Goal: Check status

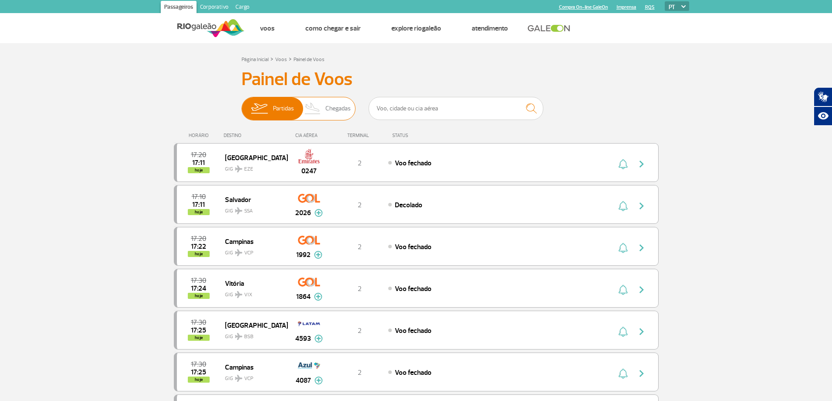
click at [339, 108] on span "Chegadas" at bounding box center [337, 108] width 25 height 23
click at [241, 104] on input "Partidas Chegadas" at bounding box center [241, 104] width 0 height 0
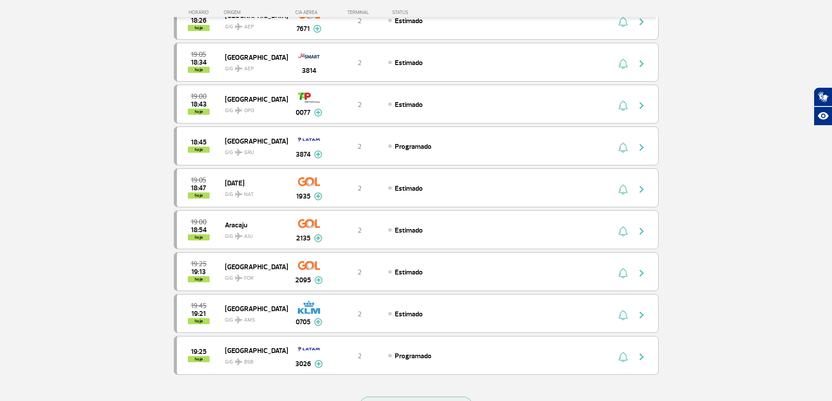
scroll to position [699, 0]
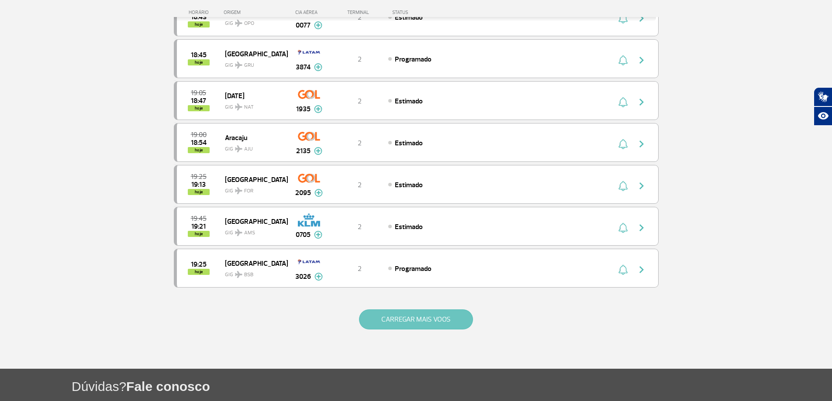
click at [433, 317] on button "CARREGAR MAIS VOOS" at bounding box center [416, 320] width 114 height 20
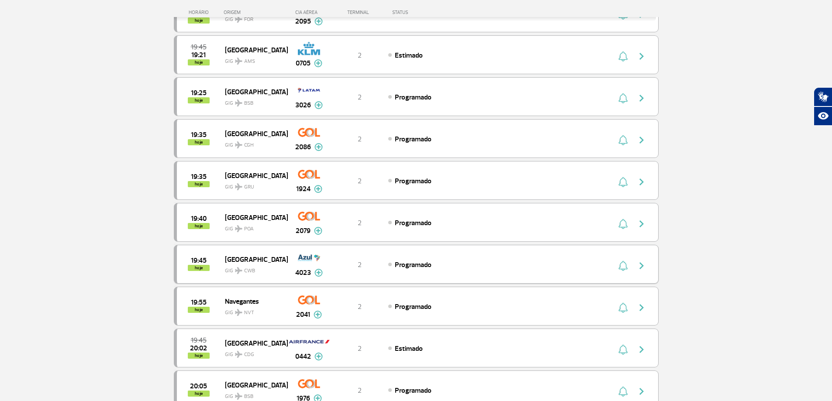
scroll to position [873, 0]
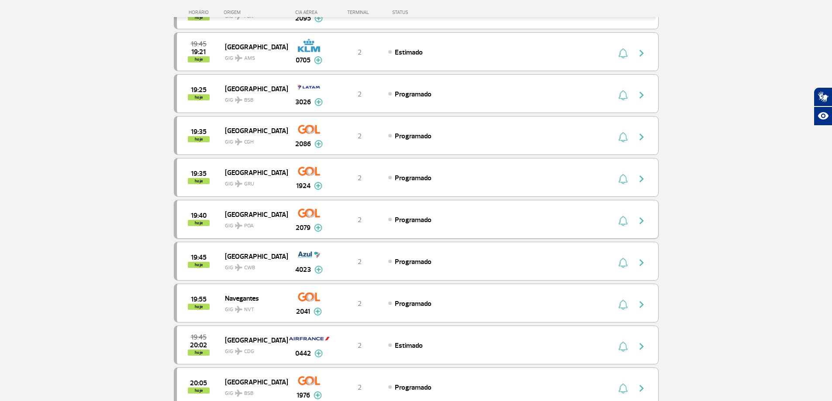
click at [242, 214] on span "[GEOGRAPHIC_DATA]" at bounding box center [253, 214] width 56 height 11
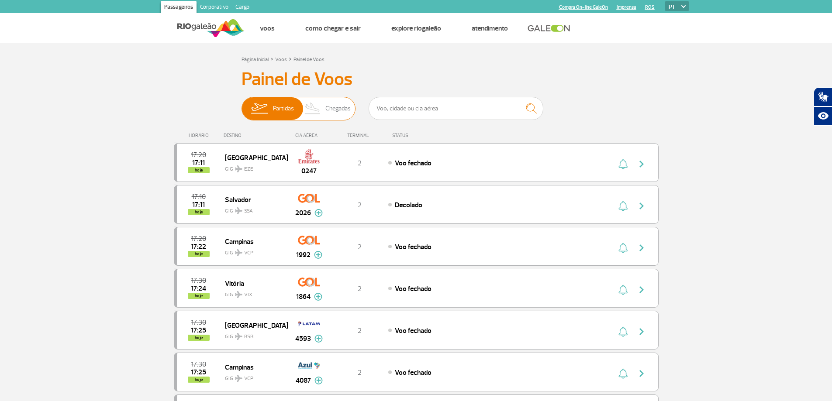
click at [321, 112] on img at bounding box center [313, 108] width 26 height 23
click at [241, 104] on input "Partidas Chegadas" at bounding box center [241, 104] width 0 height 0
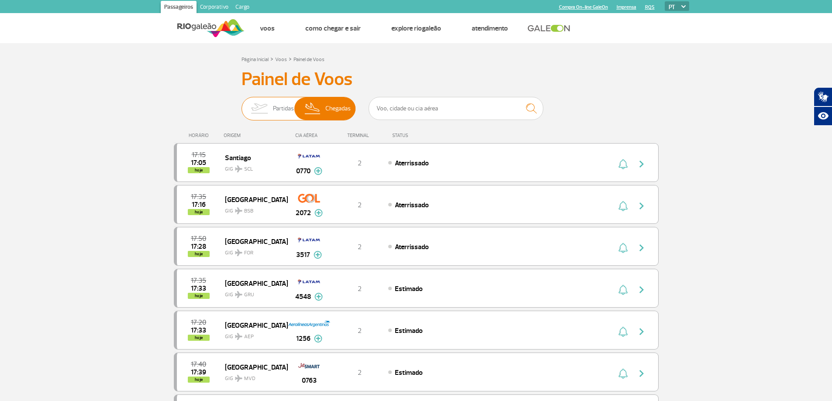
click at [269, 104] on img at bounding box center [259, 108] width 28 height 23
click at [241, 104] on input "Partidas Chegadas" at bounding box center [241, 104] width 0 height 0
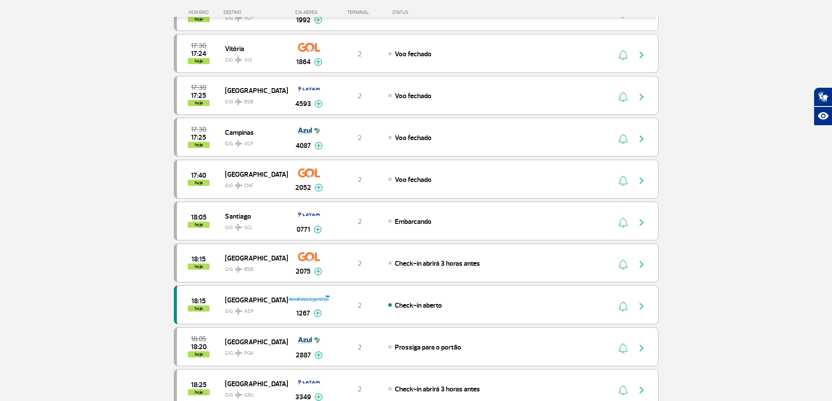
scroll to position [262, 0]
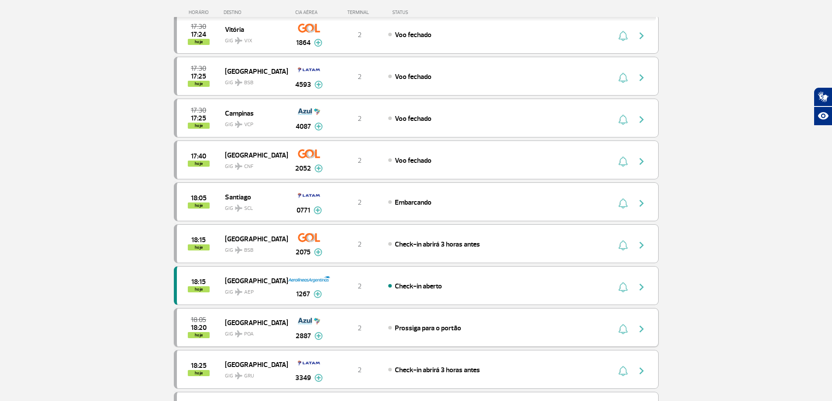
click at [246, 321] on span "[GEOGRAPHIC_DATA]" at bounding box center [253, 322] width 56 height 11
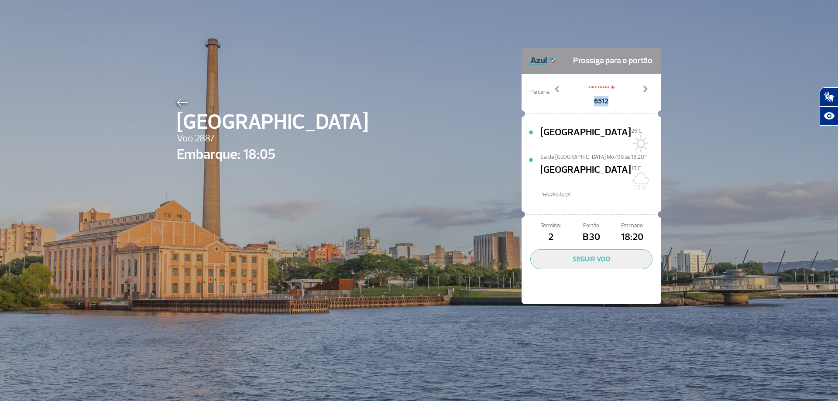
drag, startPoint x: 586, startPoint y: 99, endPoint x: 608, endPoint y: 104, distance: 23.0
click at [607, 106] on span "6512" at bounding box center [602, 101] width 26 height 10
copy span "6512"
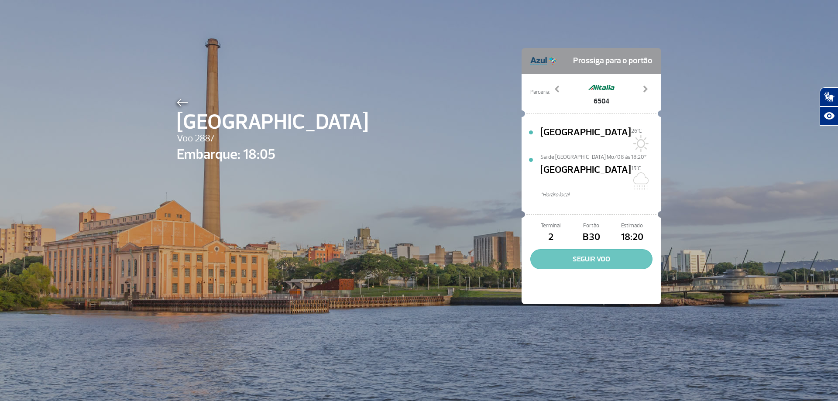
click at [589, 249] on button "SEGUIR VOO" at bounding box center [591, 259] width 122 height 20
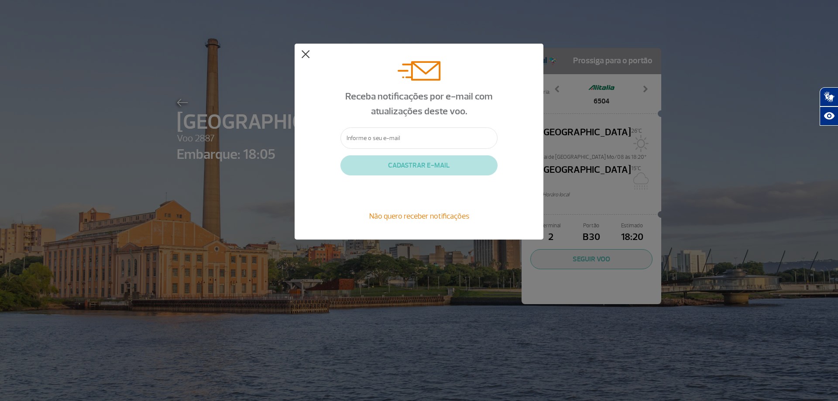
click at [303, 52] on button at bounding box center [305, 54] width 9 height 9
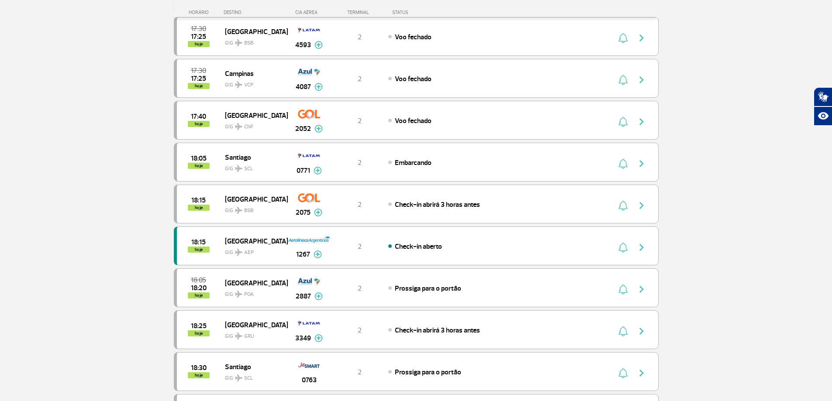
scroll to position [306, 0]
